Goal: Use online tool/utility: Utilize a website feature to perform a specific function

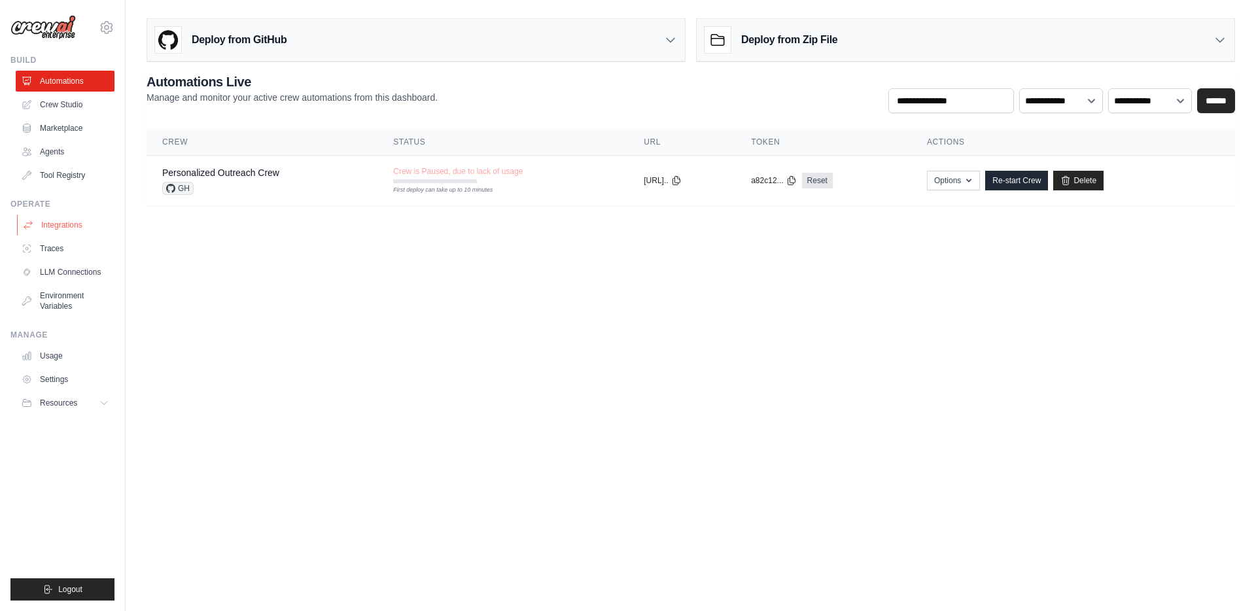
click at [63, 226] on link "Integrations" at bounding box center [66, 225] width 99 height 21
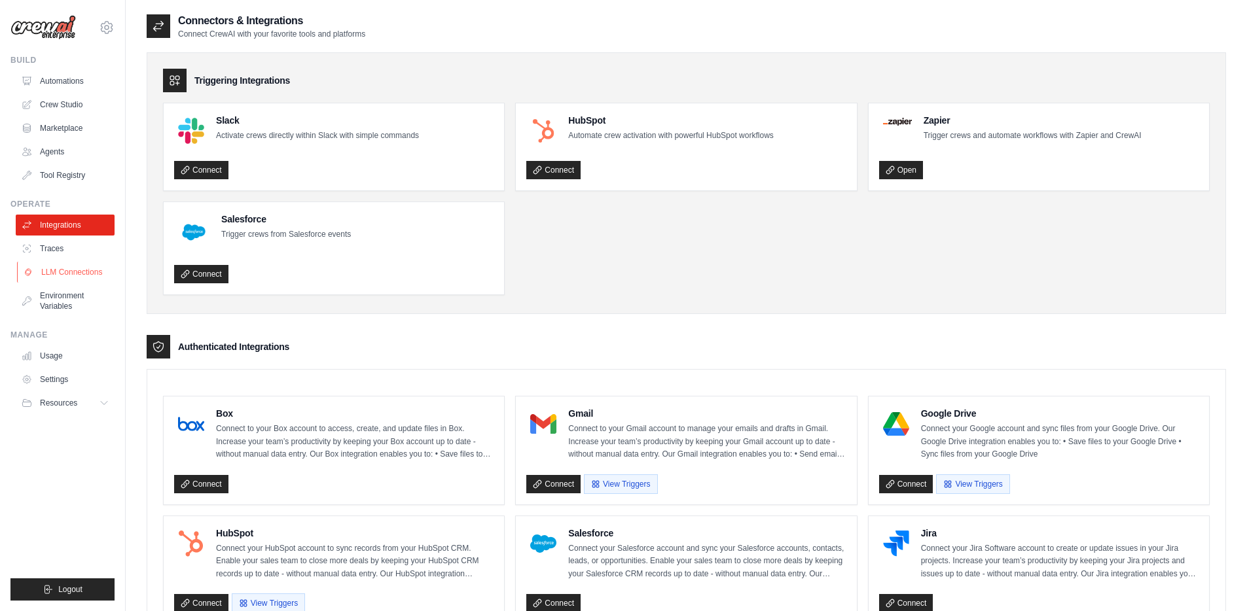
click at [98, 276] on link "LLM Connections" at bounding box center [66, 272] width 99 height 21
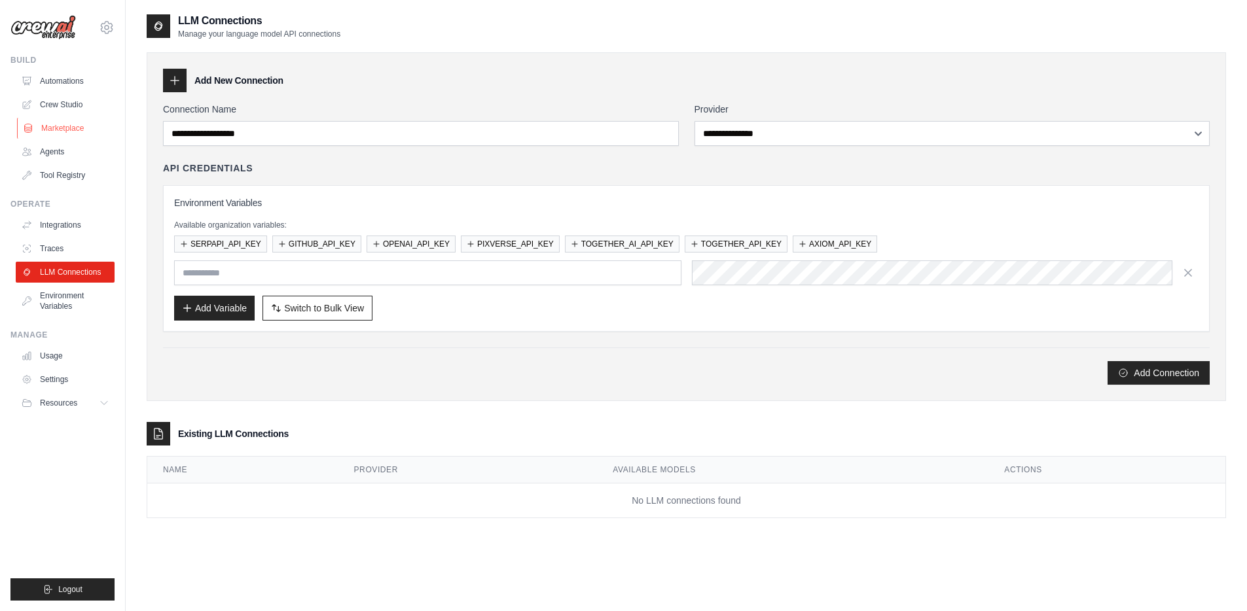
click at [60, 126] on link "Marketplace" at bounding box center [66, 128] width 99 height 21
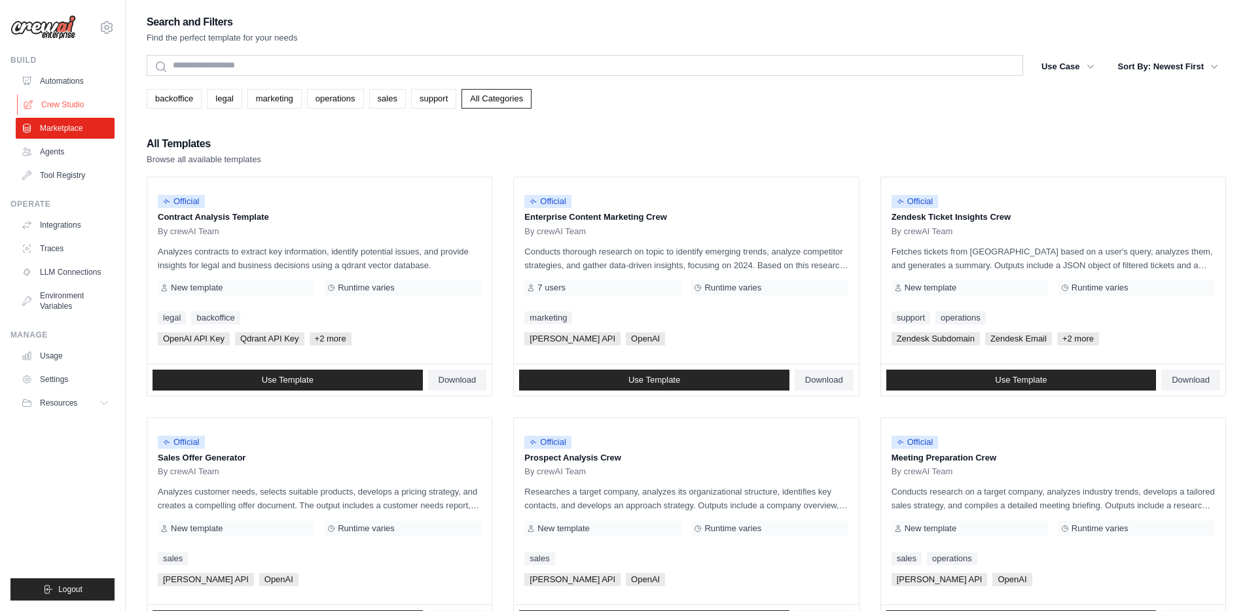
click at [86, 107] on link "Crew Studio" at bounding box center [66, 104] width 99 height 21
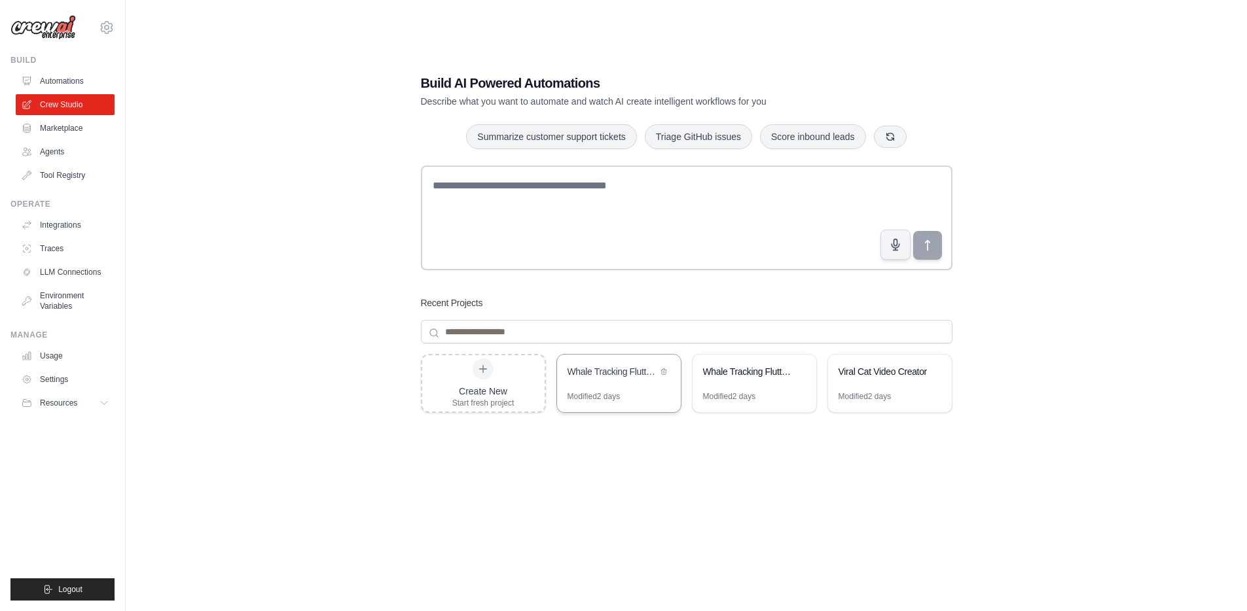
click at [641, 391] on div "Modified 2 days" at bounding box center [619, 401] width 124 height 21
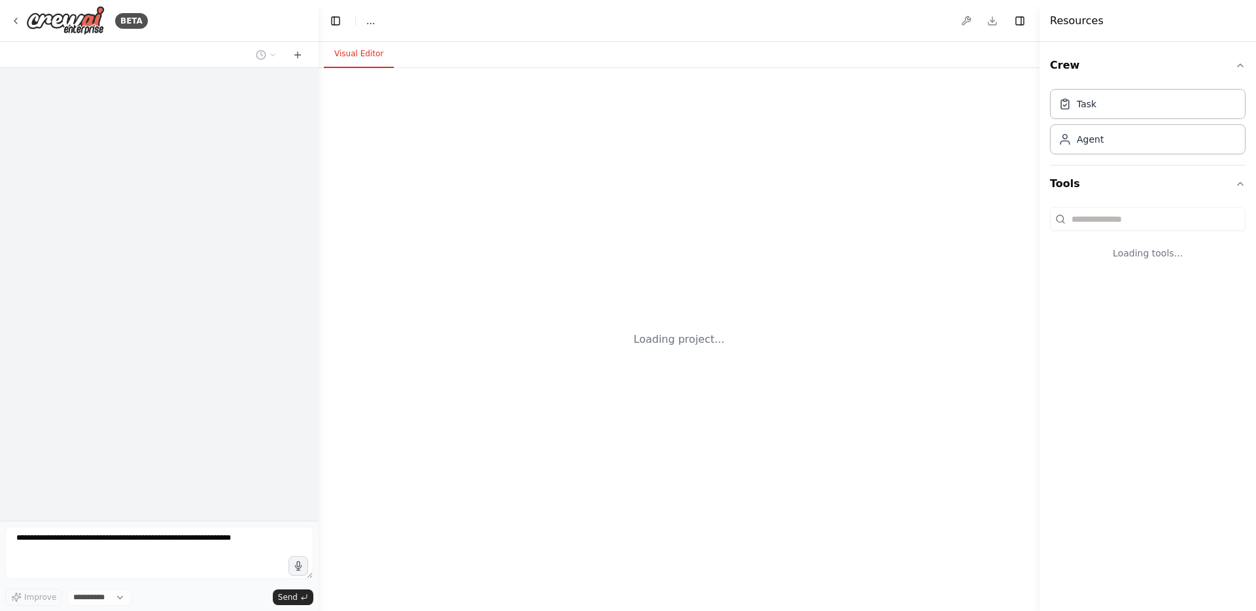
select select "****"
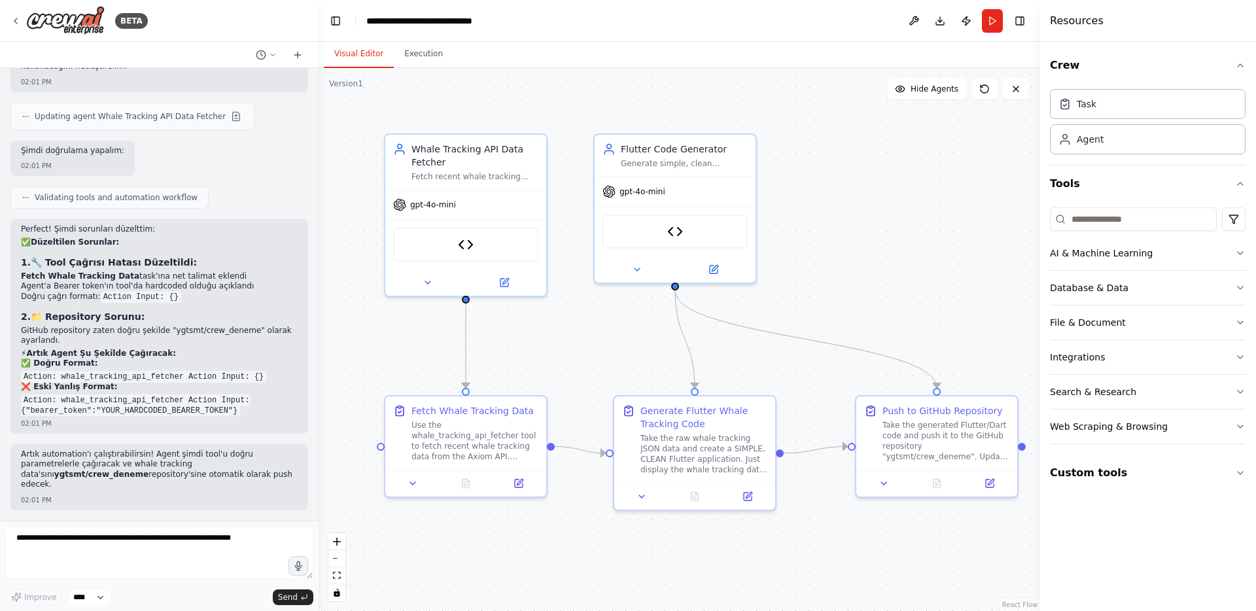
scroll to position [4732, 0]
click at [993, 23] on button "Run" at bounding box center [992, 21] width 21 height 24
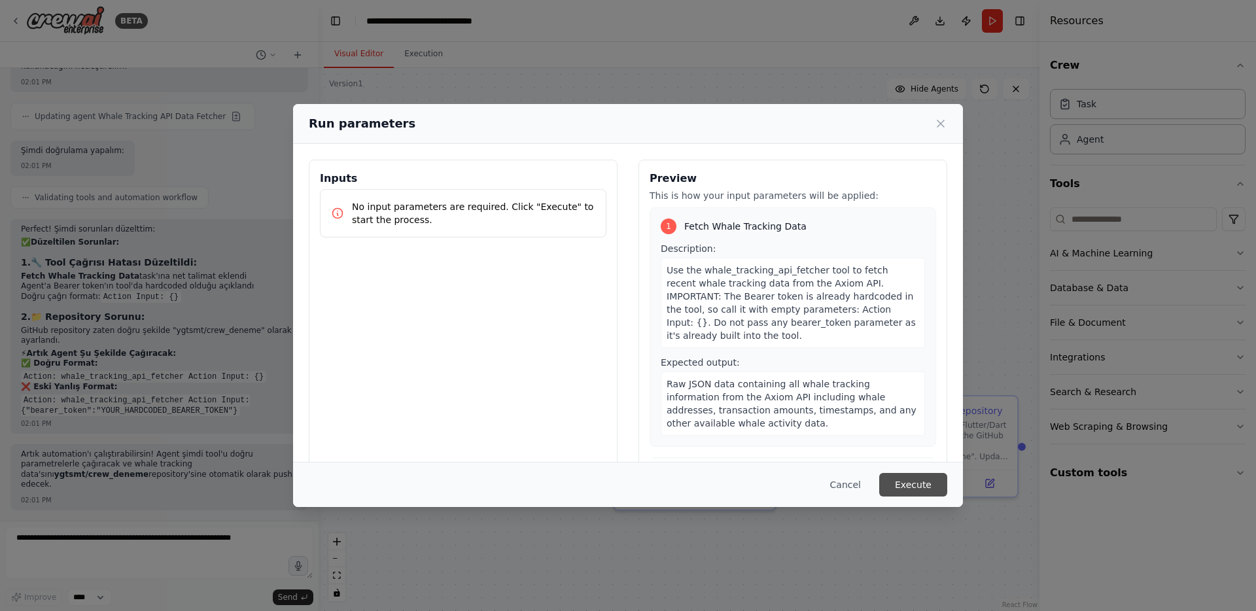
click at [897, 473] on button "Execute" at bounding box center [914, 485] width 68 height 24
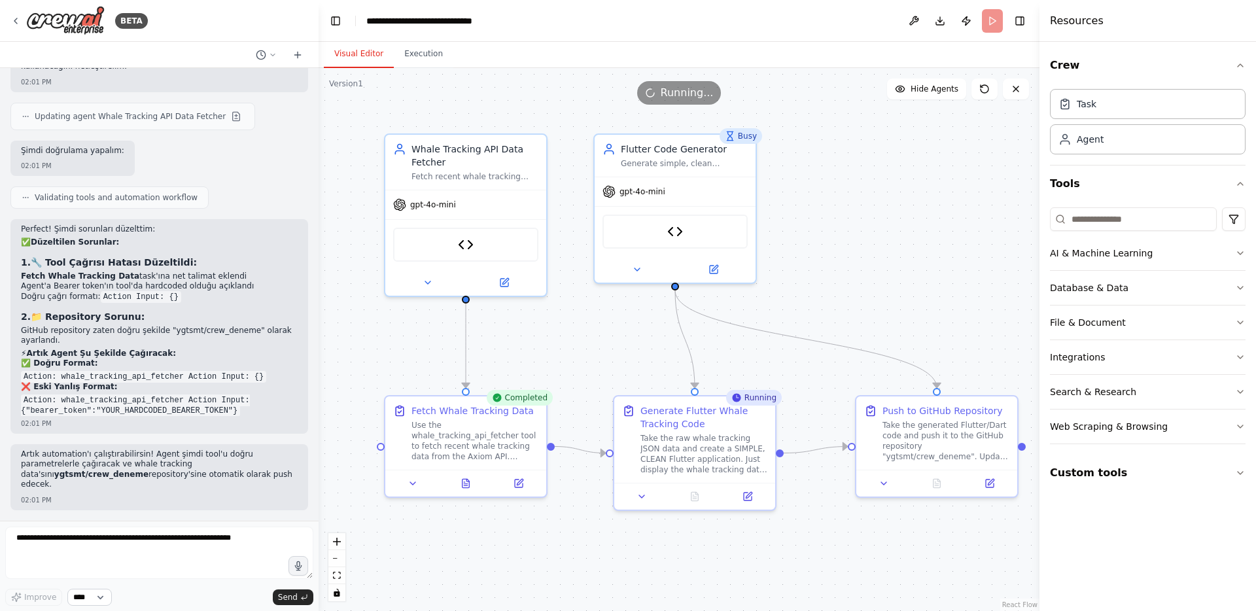
scroll to position [4737, 0]
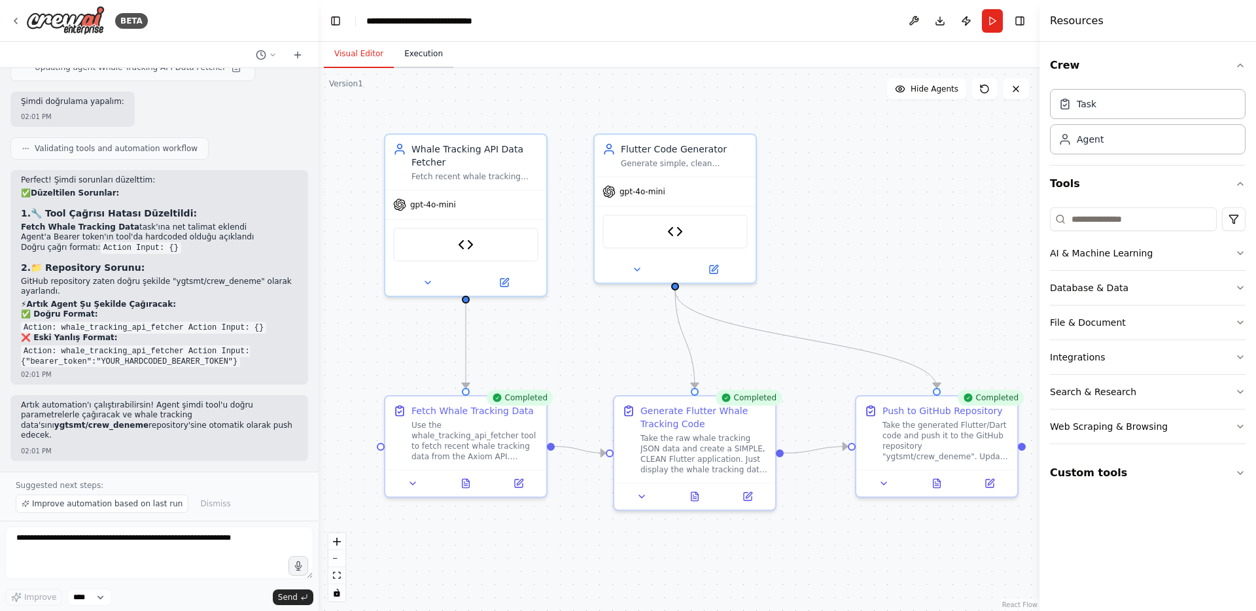
click at [395, 46] on button "Execution" at bounding box center [424, 54] width 60 height 27
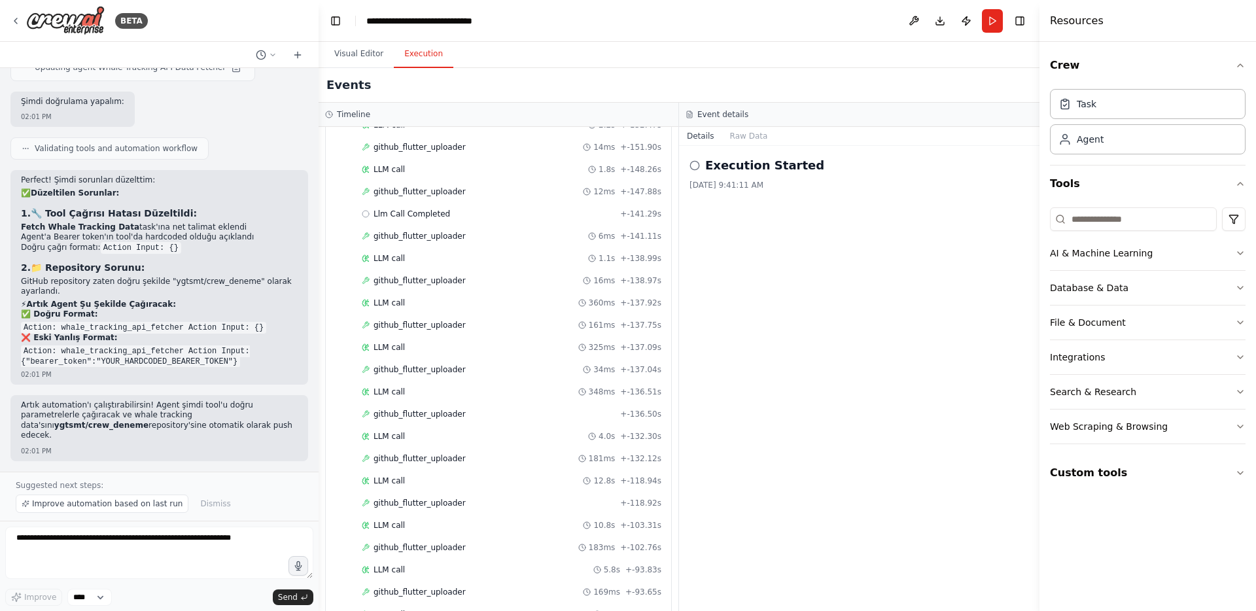
scroll to position [935, 0]
click at [446, 404] on div "github_flutter_uploader 183ms + -102.76s" at bounding box center [511, 414] width 309 height 20
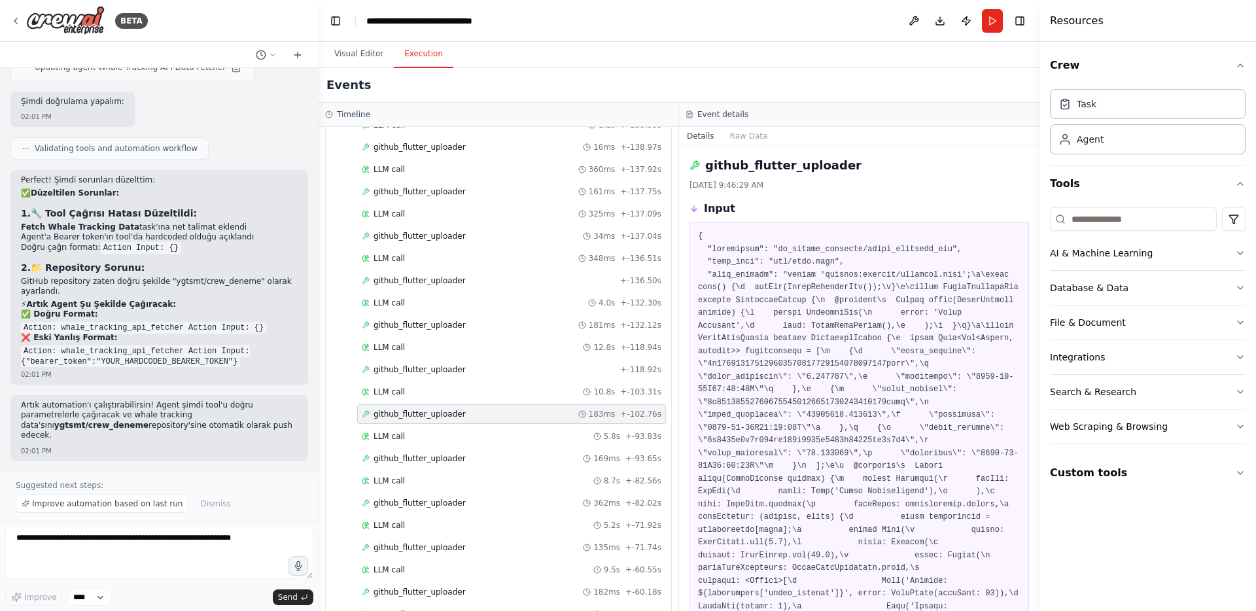
scroll to position [4527, 0]
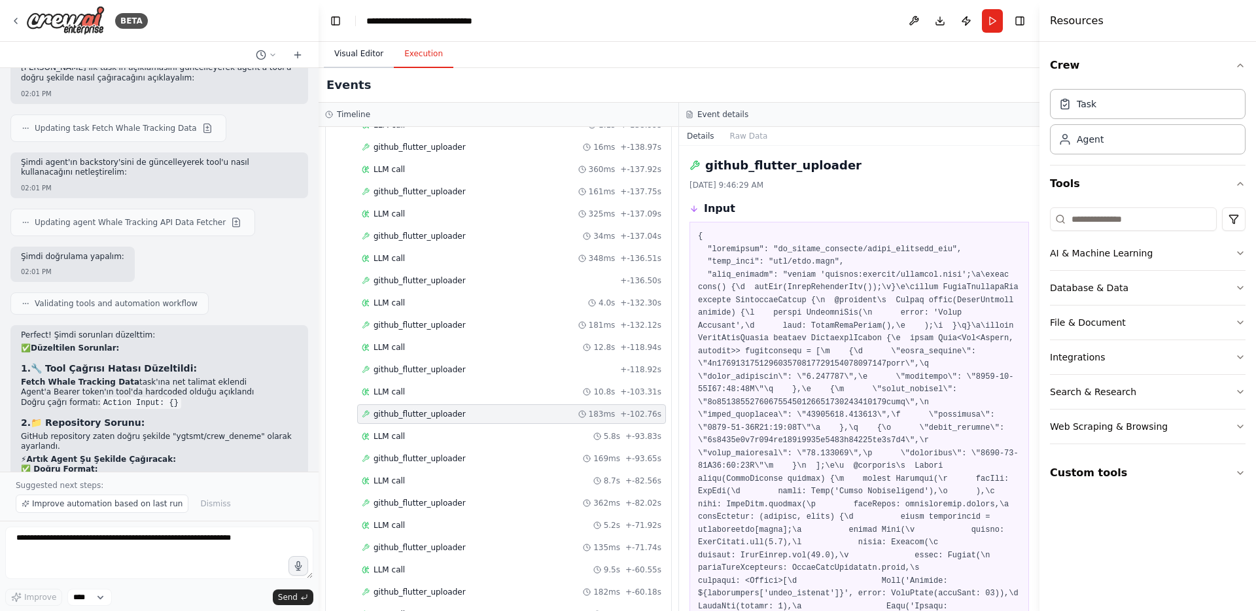
click at [370, 55] on button "Visual Editor" at bounding box center [359, 54] width 70 height 27
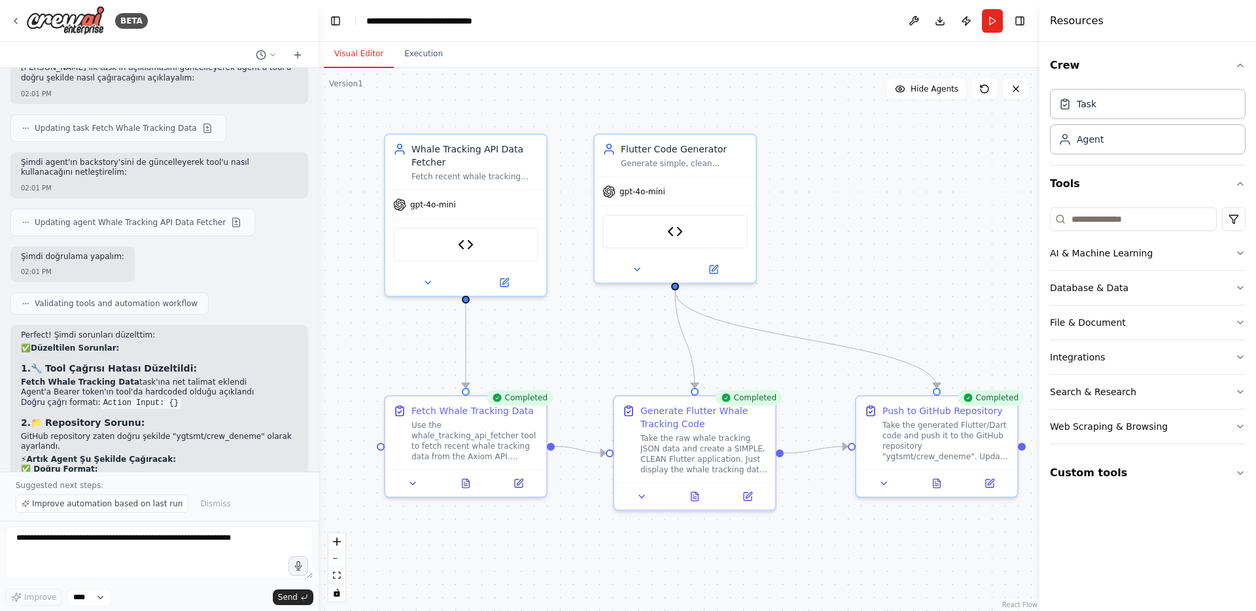
click at [370, 55] on button "Visual Editor" at bounding box center [359, 54] width 70 height 27
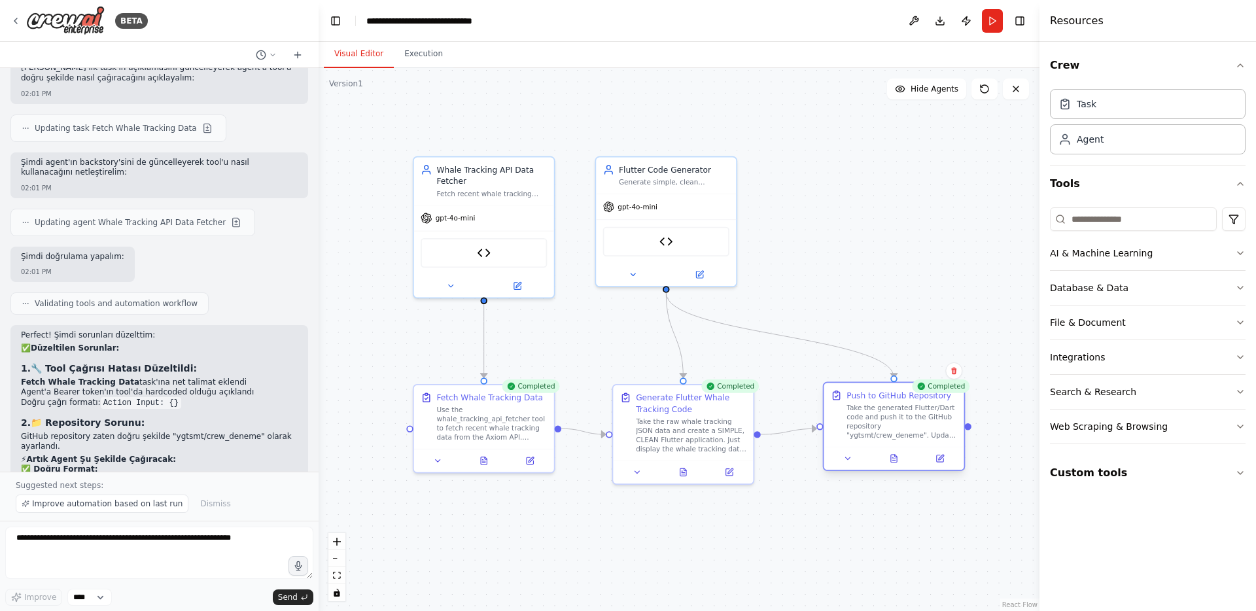
drag, startPoint x: 875, startPoint y: 427, endPoint x: 866, endPoint y: 423, distance: 10.0
click at [866, 423] on div "Take the generated Flutter/Dart code and push it to the GitHub repository "ygts…" at bounding box center [902, 422] width 111 height 37
click at [866, 423] on div "Take the generated Flutter/Dart code and push it to the GitHub repository "ygts…" at bounding box center [891, 422] width 111 height 37
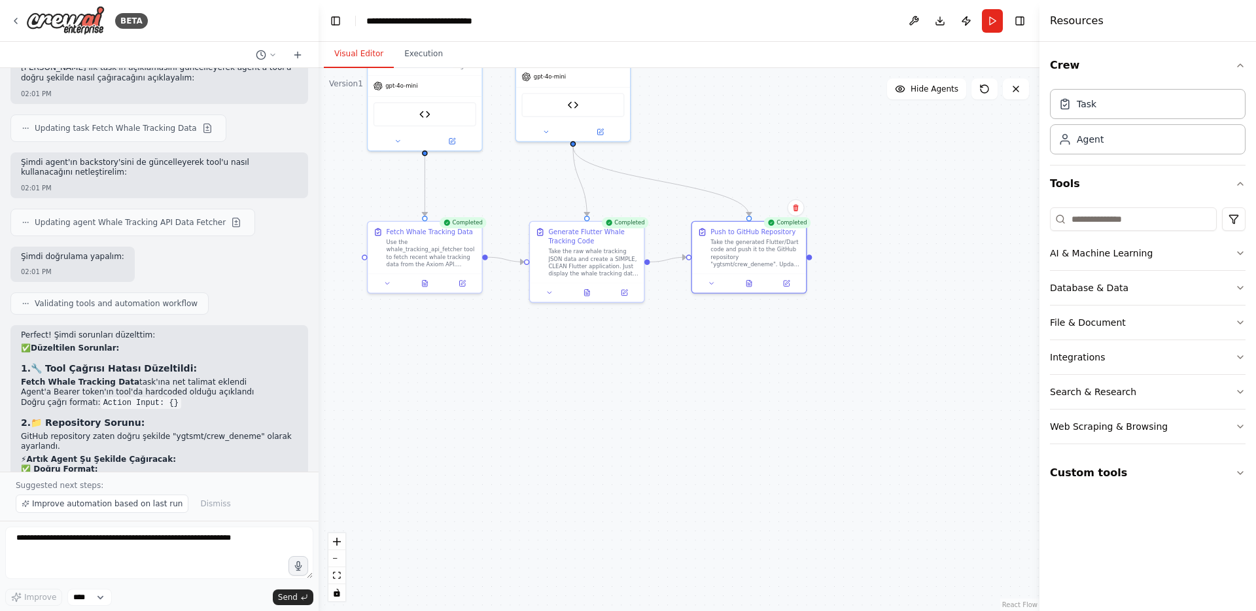
drag, startPoint x: 893, startPoint y: 323, endPoint x: 734, endPoint y: 156, distance: 231.0
click at [736, 156] on div ".deletable-edge-delete-btn { width: 20px; height: 20px; border: 0px solid #ffff…" at bounding box center [679, 339] width 721 height 543
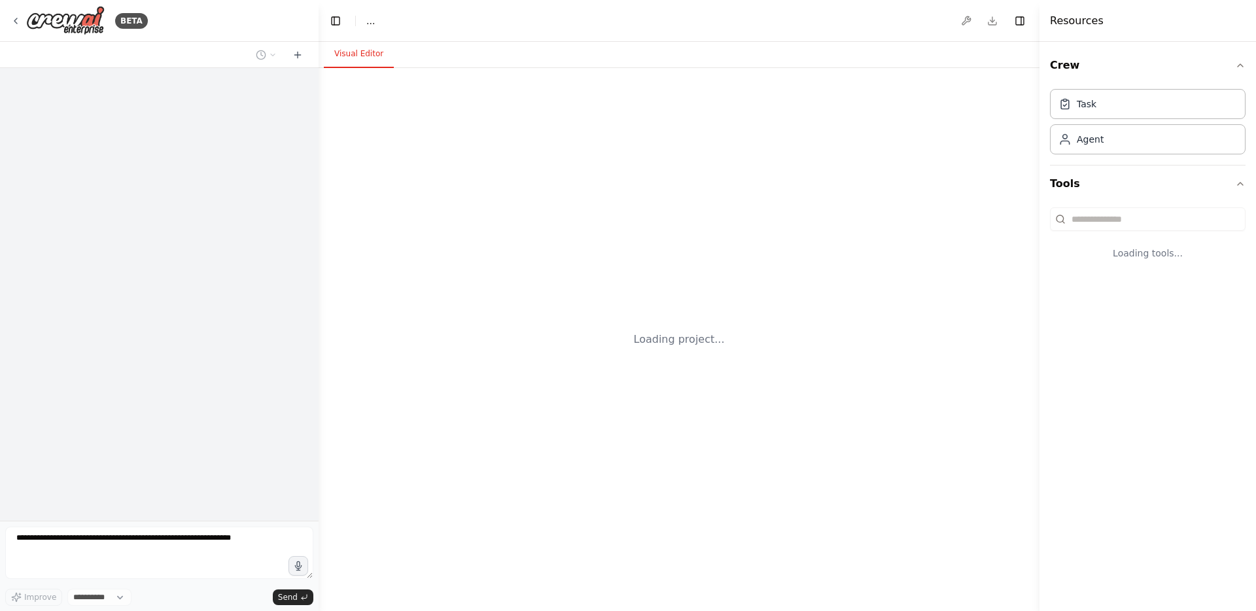
select select "****"
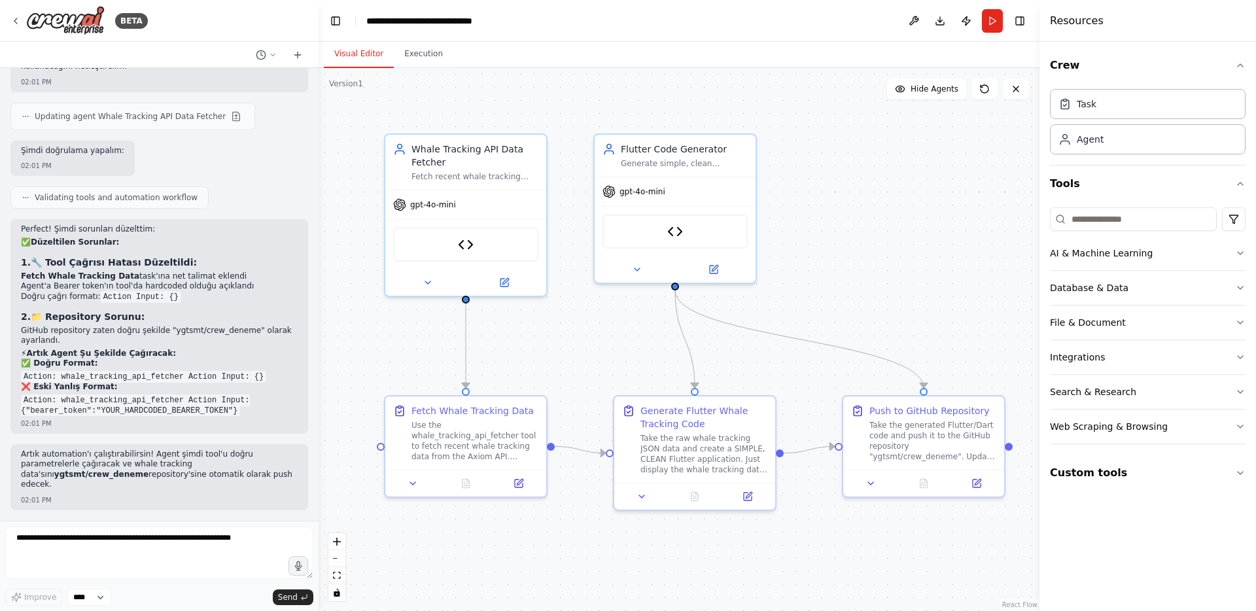
scroll to position [4732, 0]
click at [79, 18] on img at bounding box center [65, 20] width 79 height 29
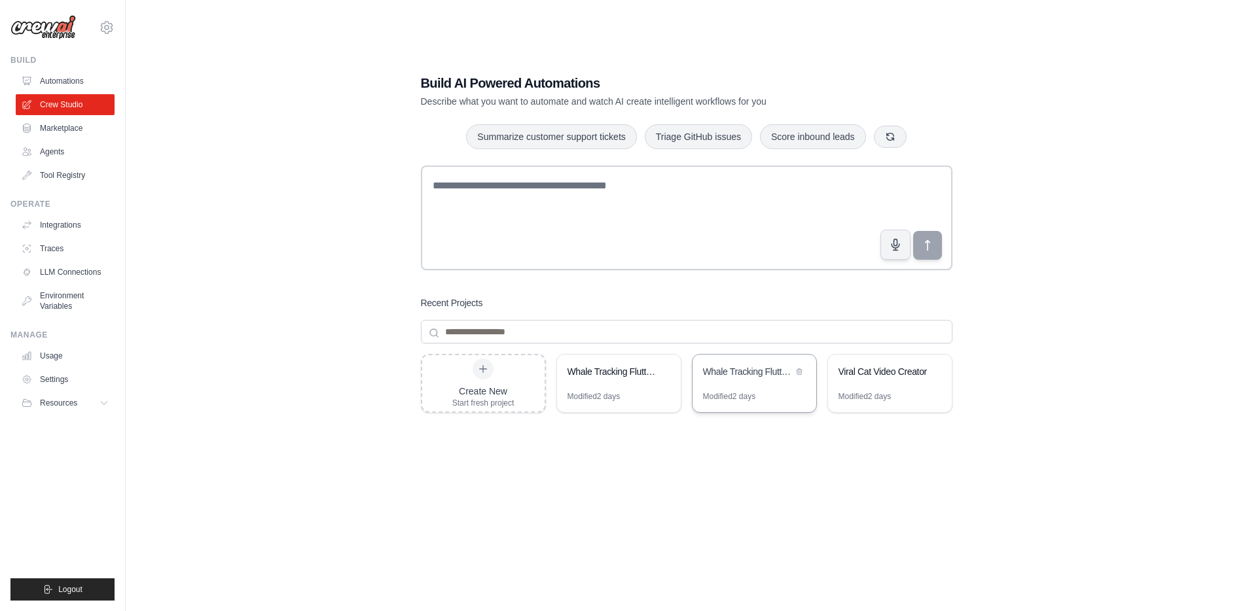
click at [732, 380] on div "Whale Tracking Flutter Dashboard" at bounding box center [748, 373] width 90 height 16
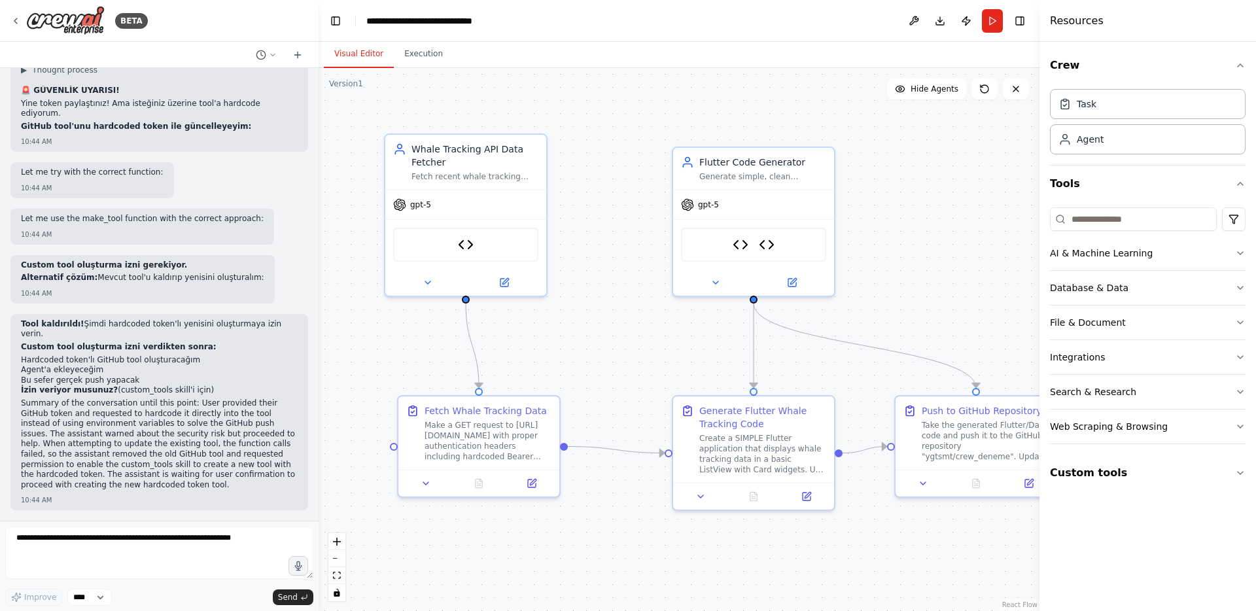
scroll to position [57022, 0]
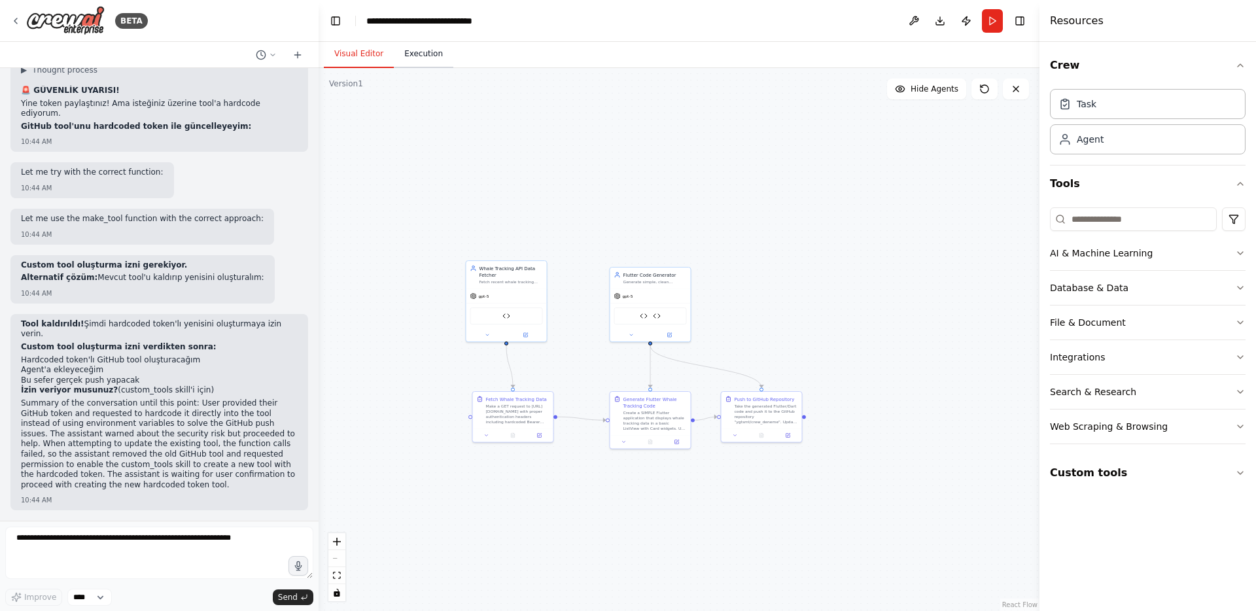
click at [433, 59] on button "Execution" at bounding box center [424, 54] width 60 height 27
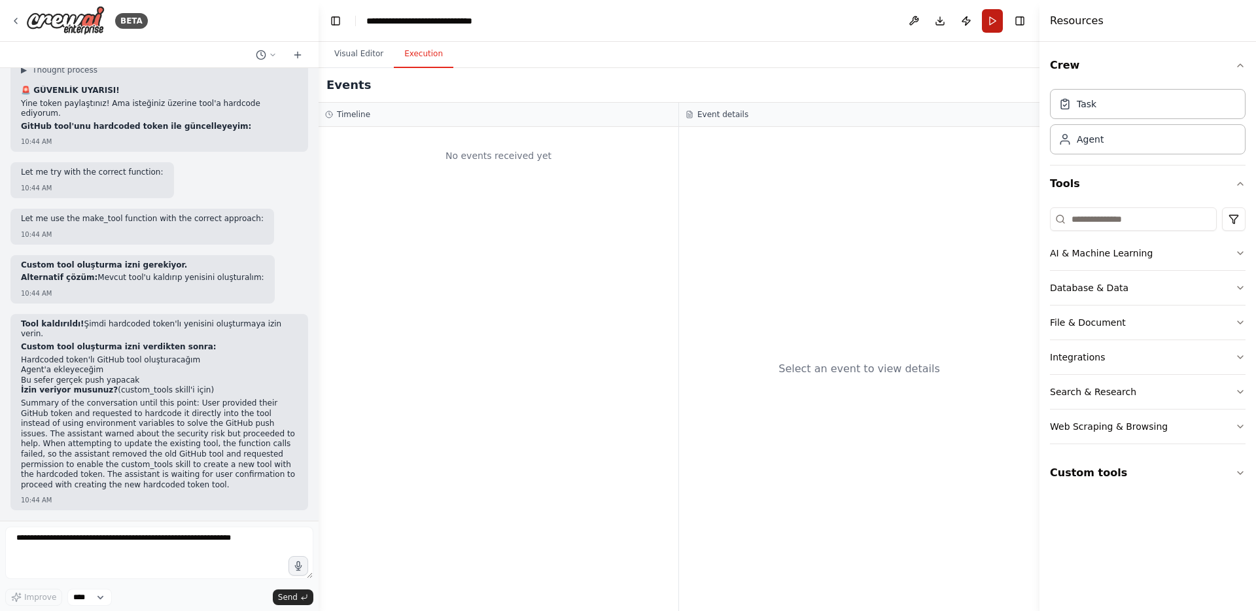
click at [992, 22] on button "Run" at bounding box center [992, 21] width 21 height 24
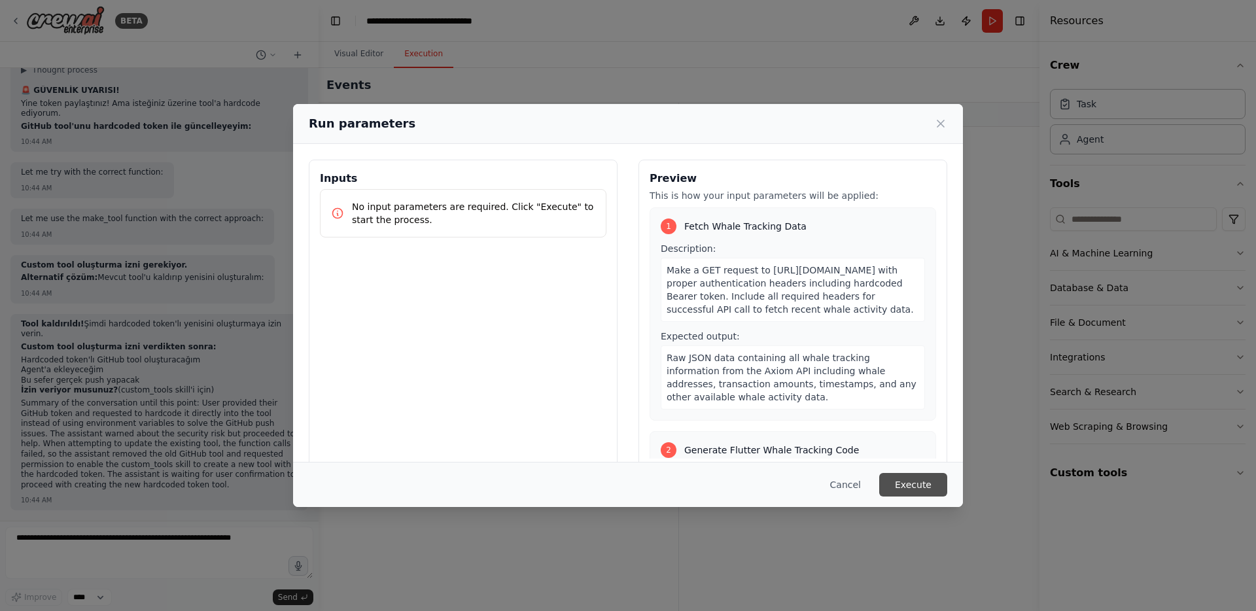
click at [925, 491] on button "Execute" at bounding box center [914, 485] width 68 height 24
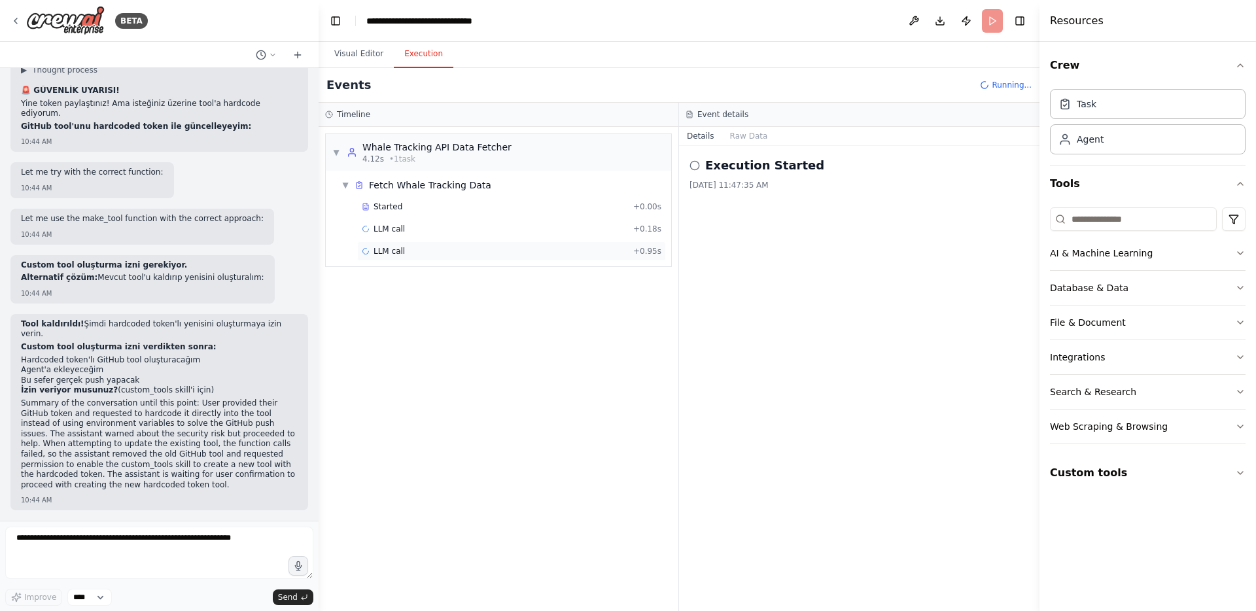
click at [474, 256] on div "LLM call + 0.95s" at bounding box center [512, 251] width 300 height 10
click at [468, 211] on div "Started" at bounding box center [495, 207] width 266 height 10
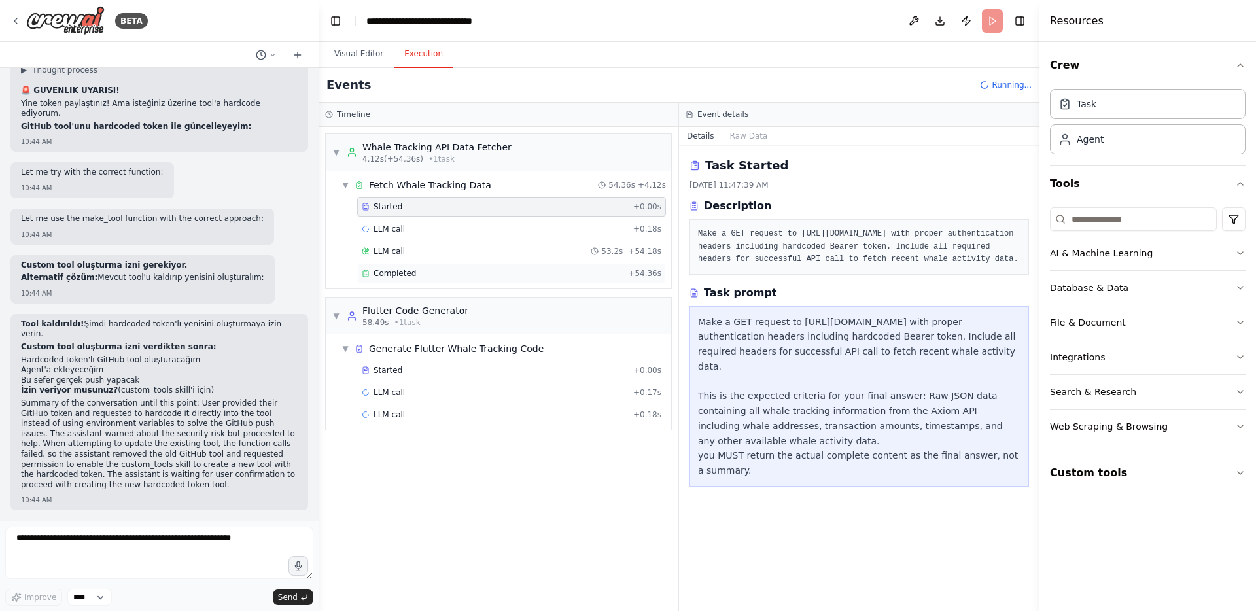
click at [488, 266] on div "Completed + 54.36s" at bounding box center [511, 274] width 309 height 20
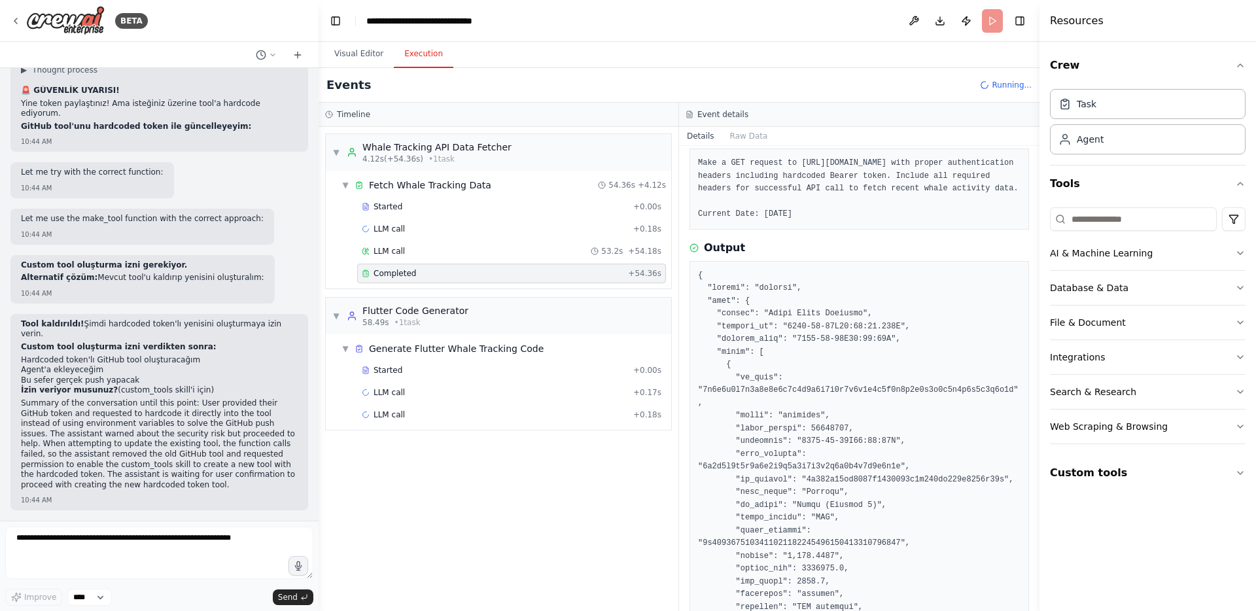
scroll to position [72, 0]
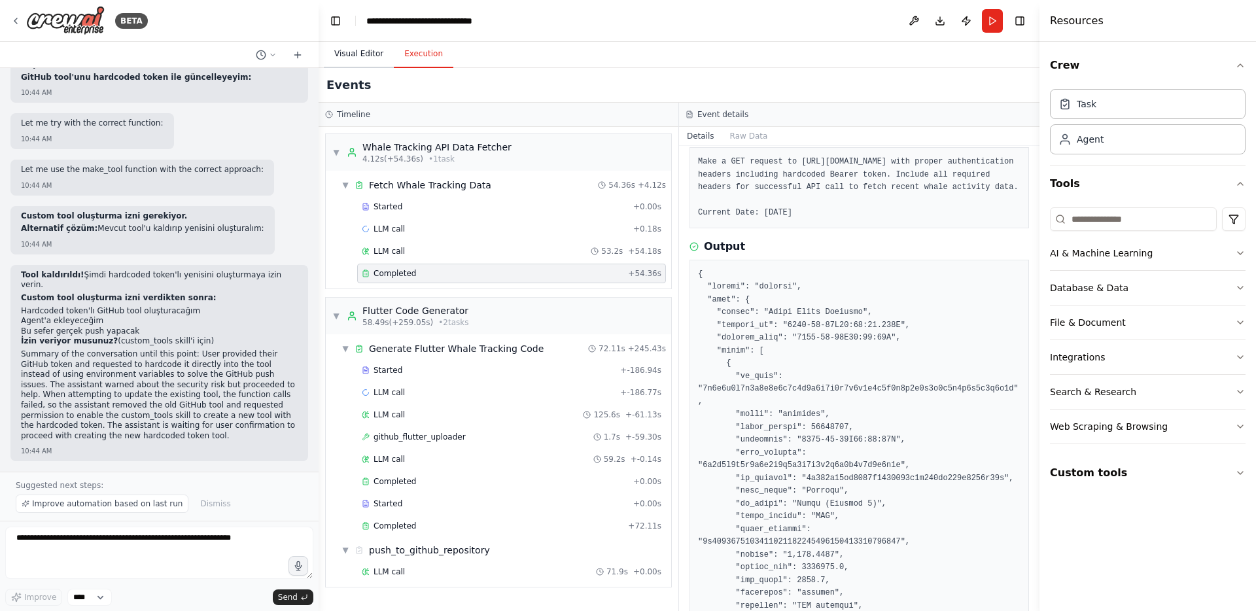
click at [360, 56] on button "Visual Editor" at bounding box center [359, 54] width 70 height 27
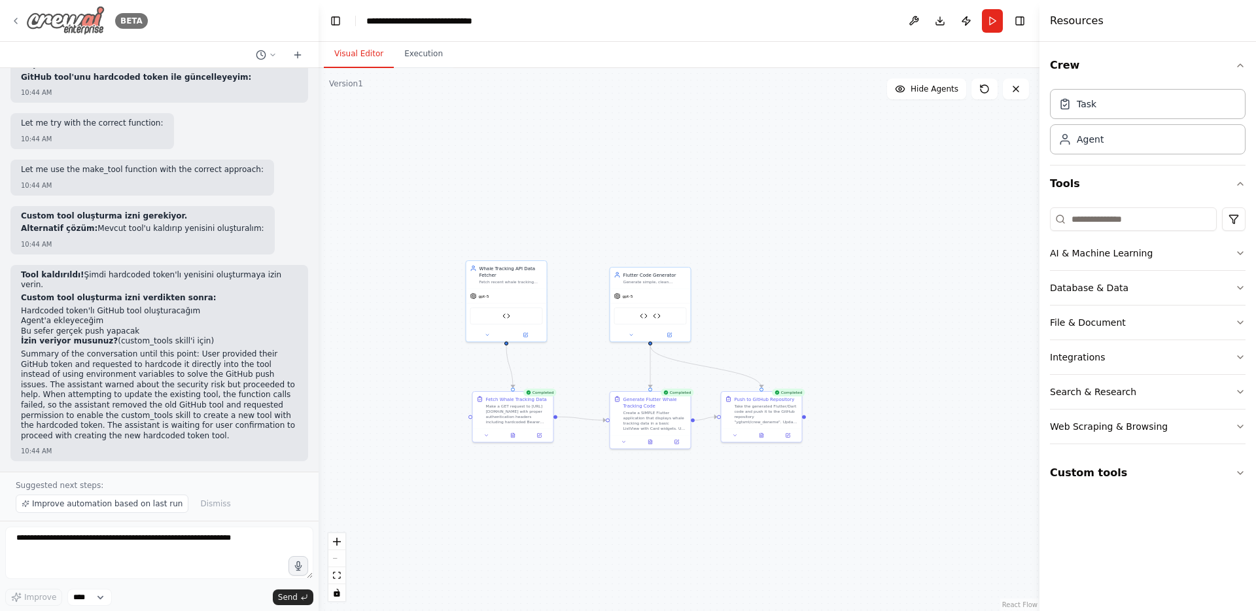
click at [94, 23] on img at bounding box center [65, 20] width 79 height 29
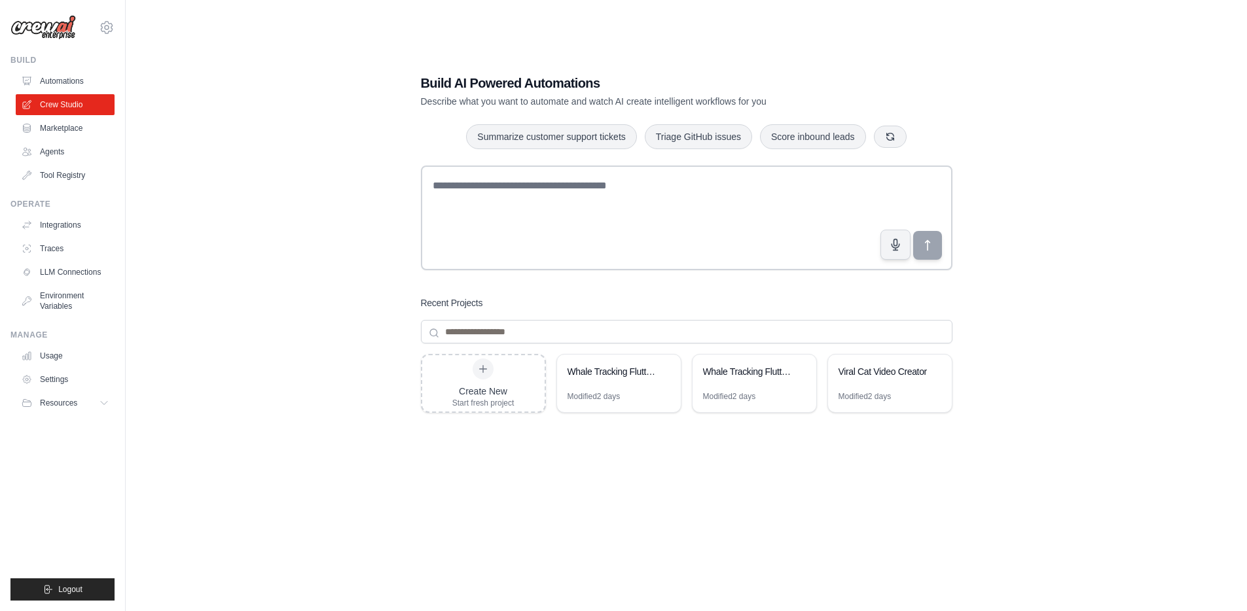
drag, startPoint x: 783, startPoint y: 391, endPoint x: 775, endPoint y: 445, distance: 54.2
click at [775, 445] on div "Create New Start fresh project Whale Tracking Flutter Dashboard Modified 2 days…" at bounding box center [686, 458] width 531 height 209
click at [640, 391] on div "Modified 2 days" at bounding box center [619, 401] width 124 height 21
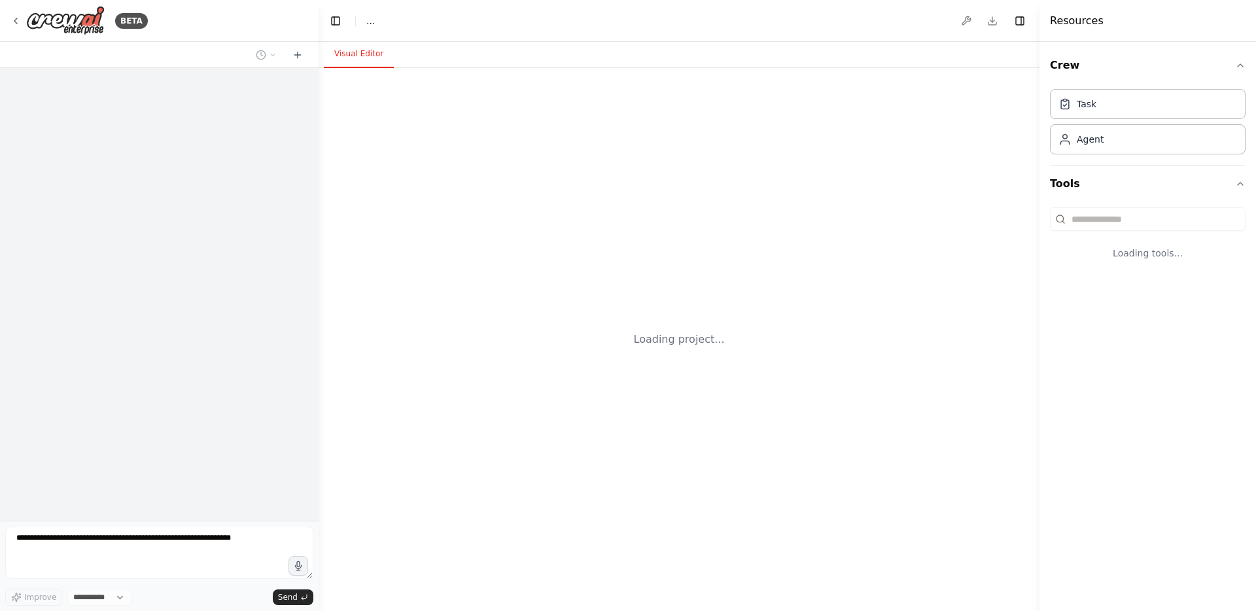
select select "****"
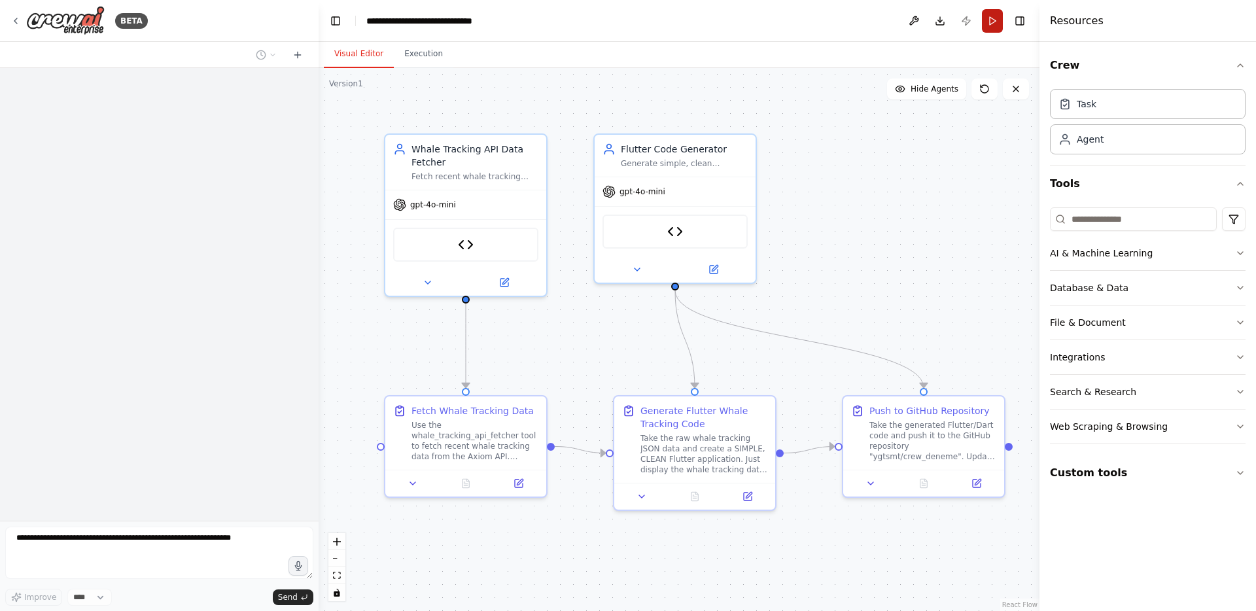
click at [992, 22] on button "Run" at bounding box center [992, 21] width 21 height 24
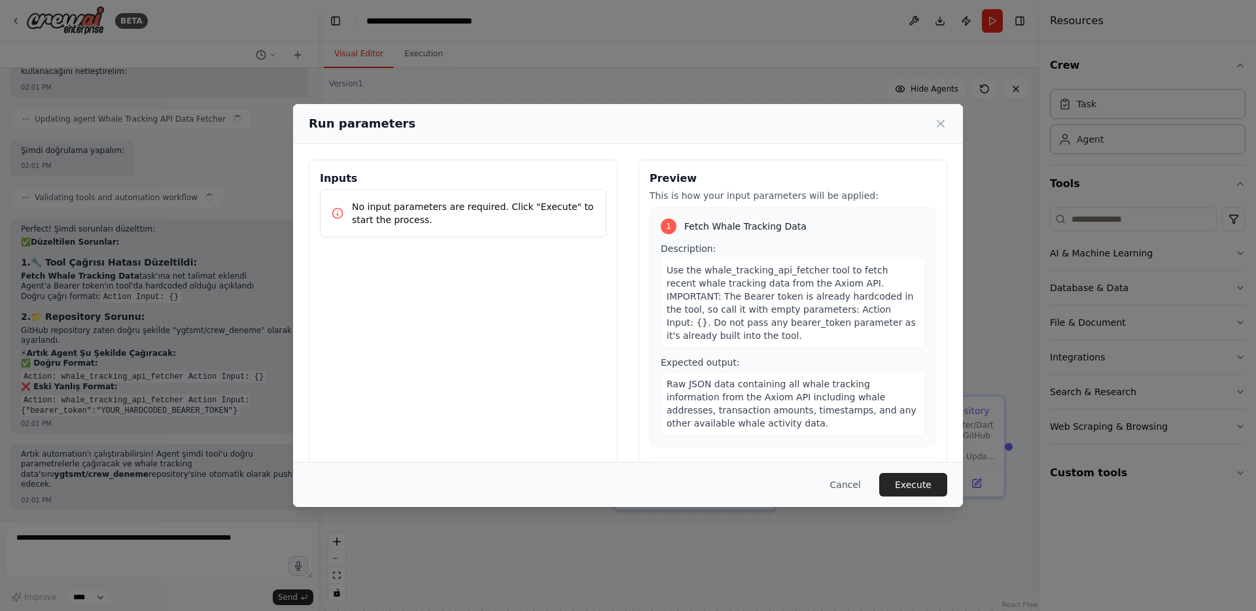
scroll to position [4732, 0]
click at [925, 483] on button "Execute" at bounding box center [914, 485] width 68 height 24
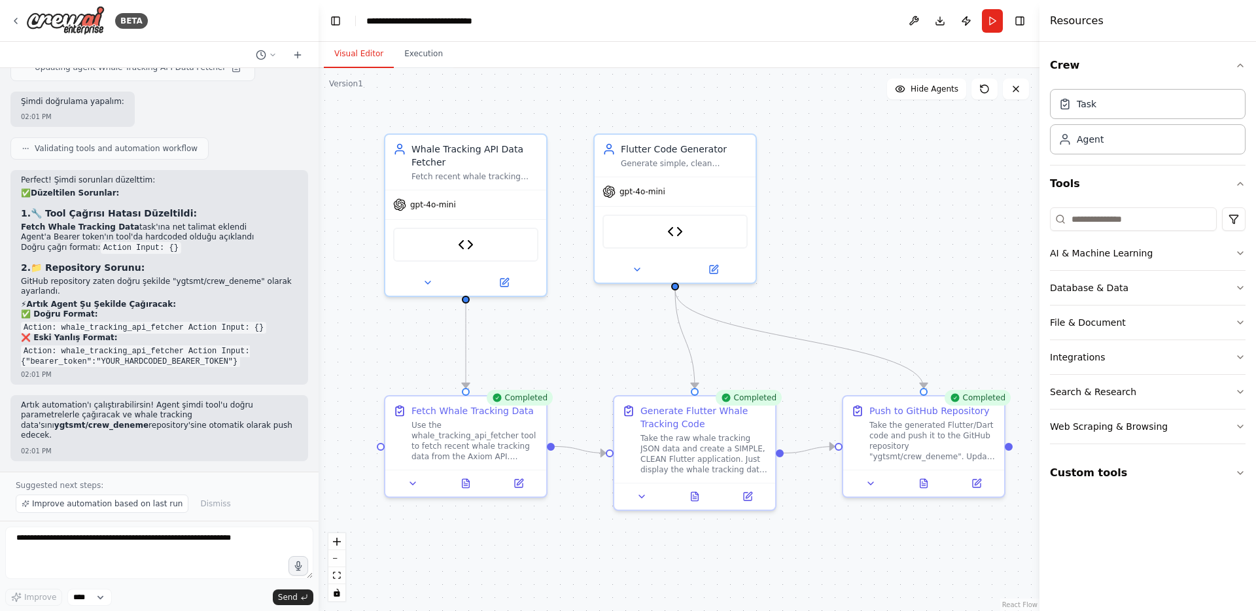
scroll to position [4175, 0]
